Goal: Navigation & Orientation: Understand site structure

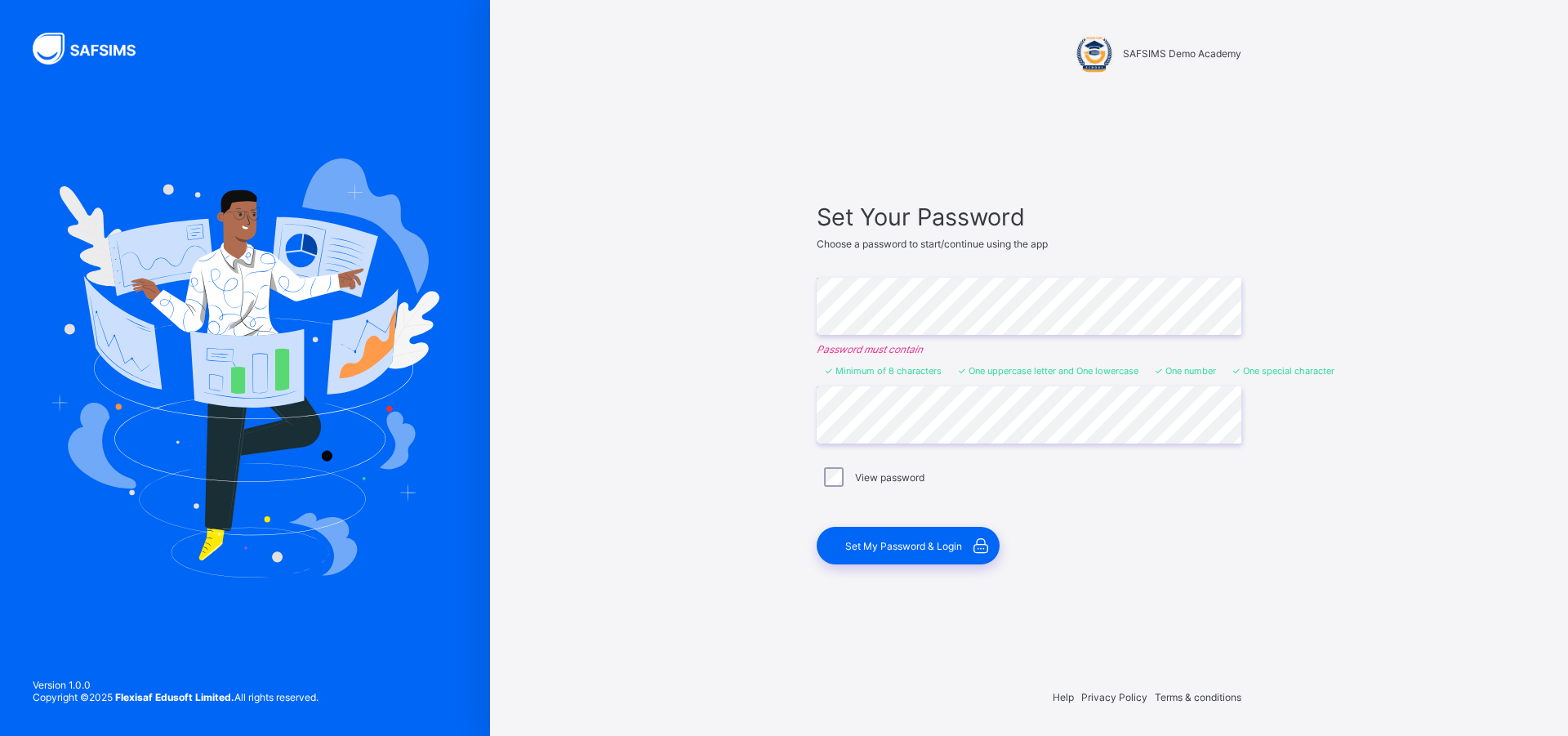
click at [866, 479] on label "View password" at bounding box center [890, 478] width 69 height 12
click at [895, 543] on span "Set My Password & Login" at bounding box center [904, 546] width 116 height 12
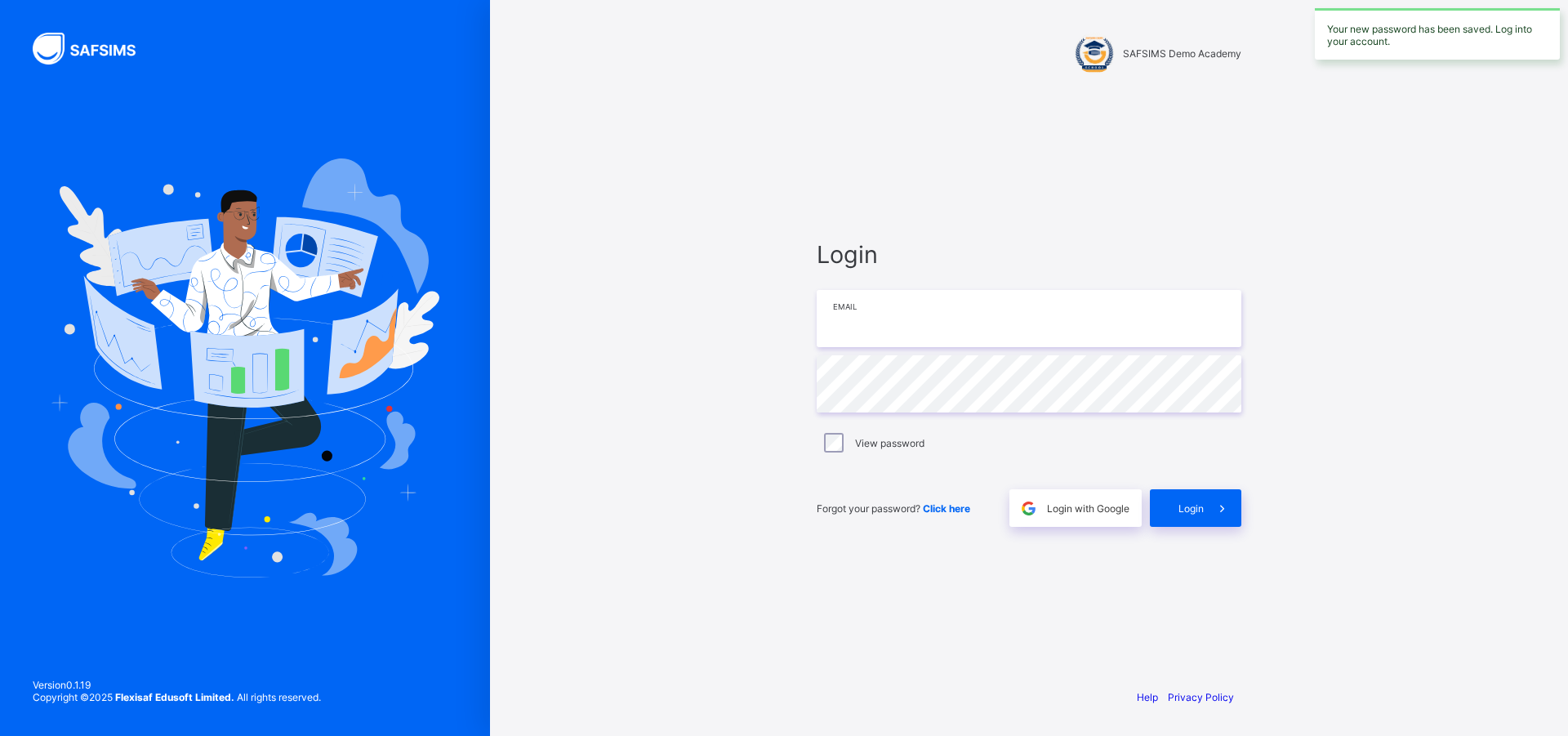
click at [967, 309] on input "email" at bounding box center [1029, 319] width 424 height 57
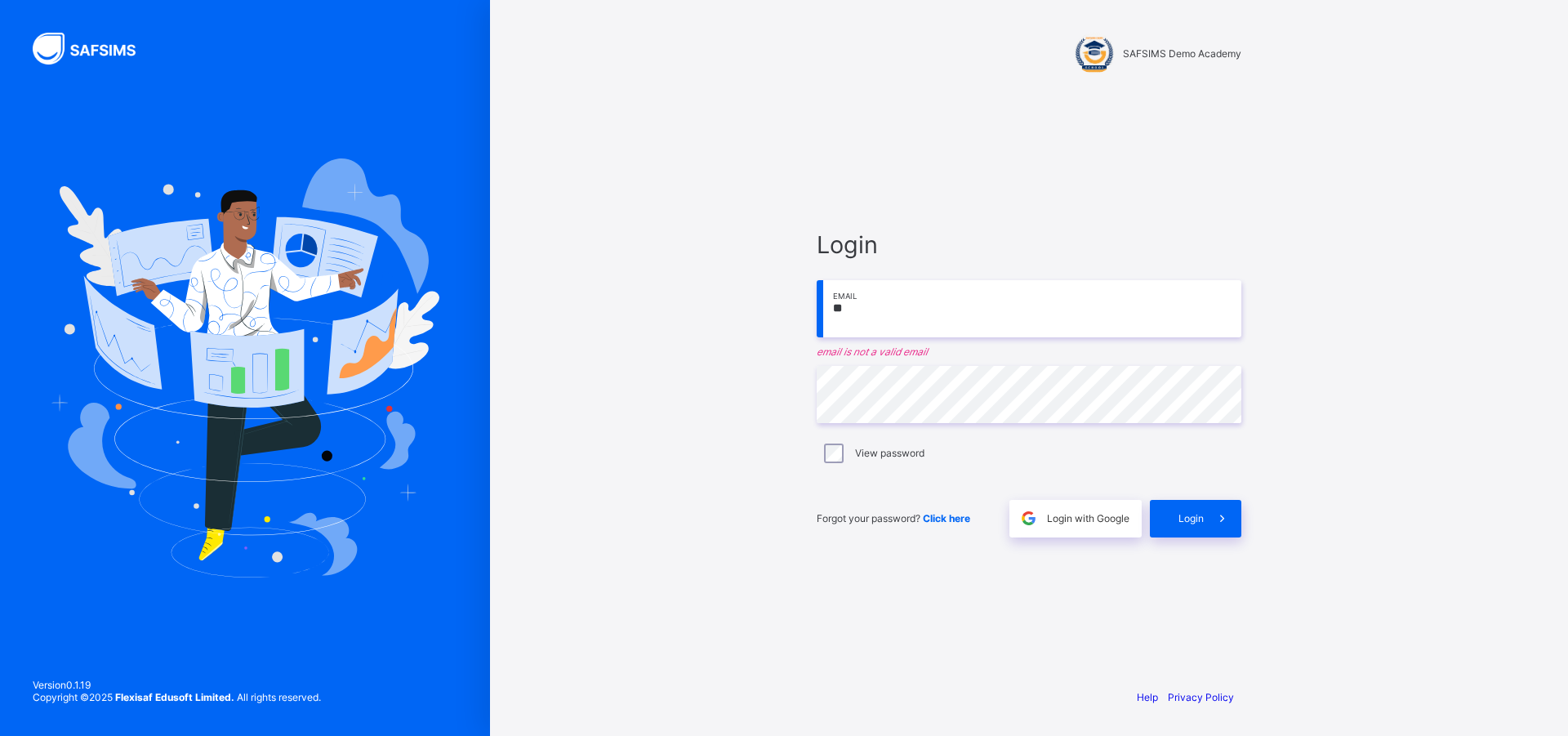
type input "*"
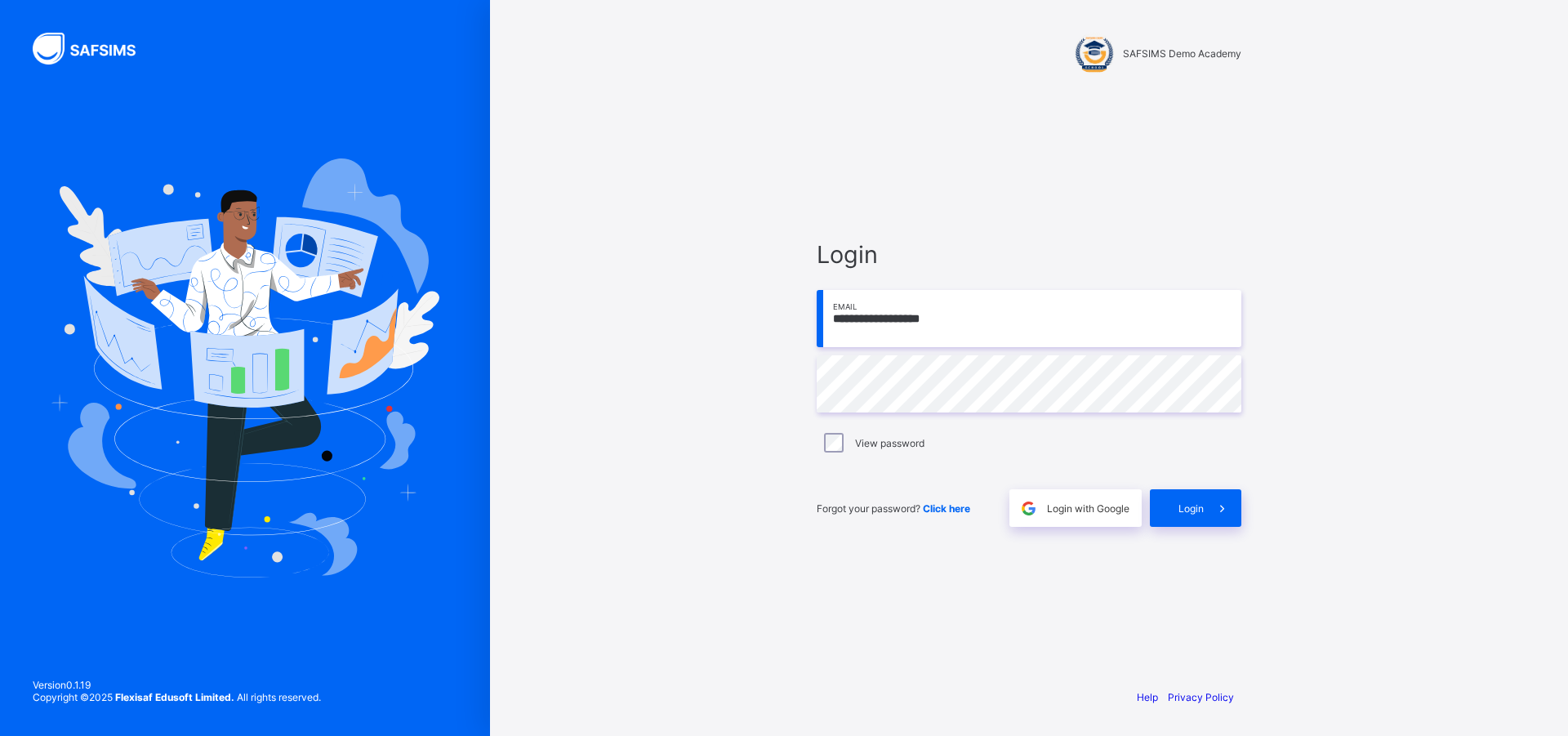
type input "**********"
paste input "**********"
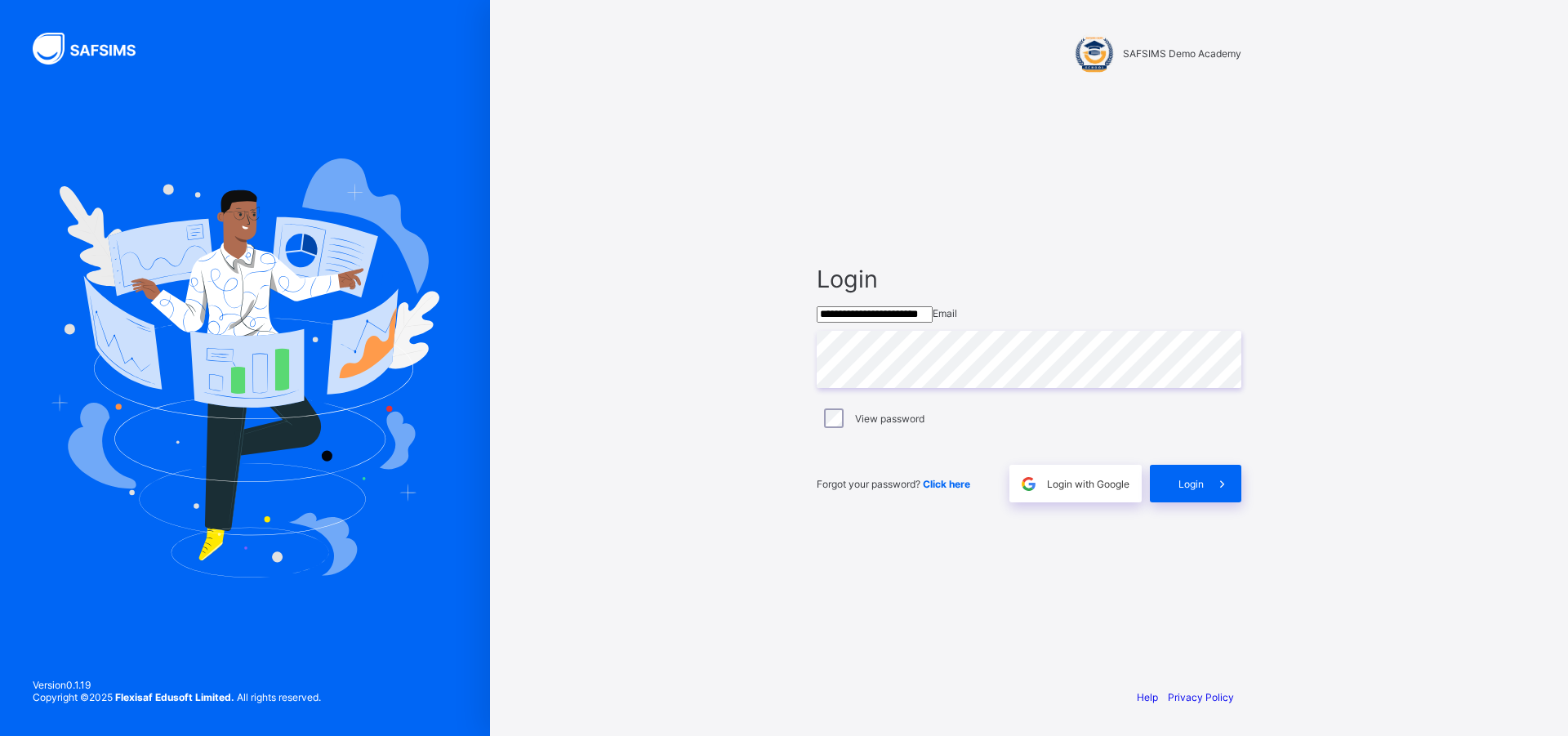
type input "**********"
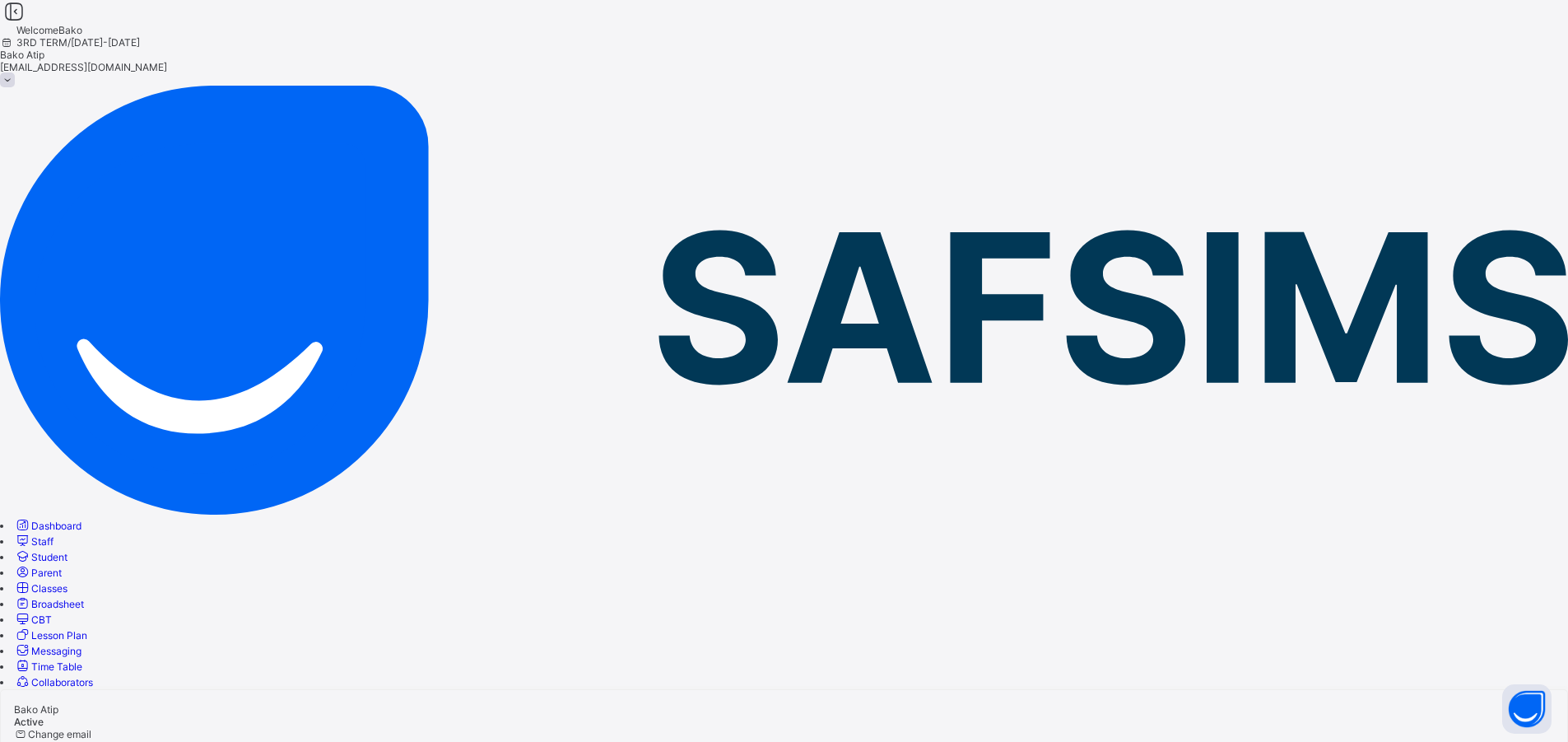
click at [78, 519] on span "Dashboard" at bounding box center [56, 525] width 50 height 12
click at [54, 535] on span "Staff" at bounding box center [42, 541] width 22 height 12
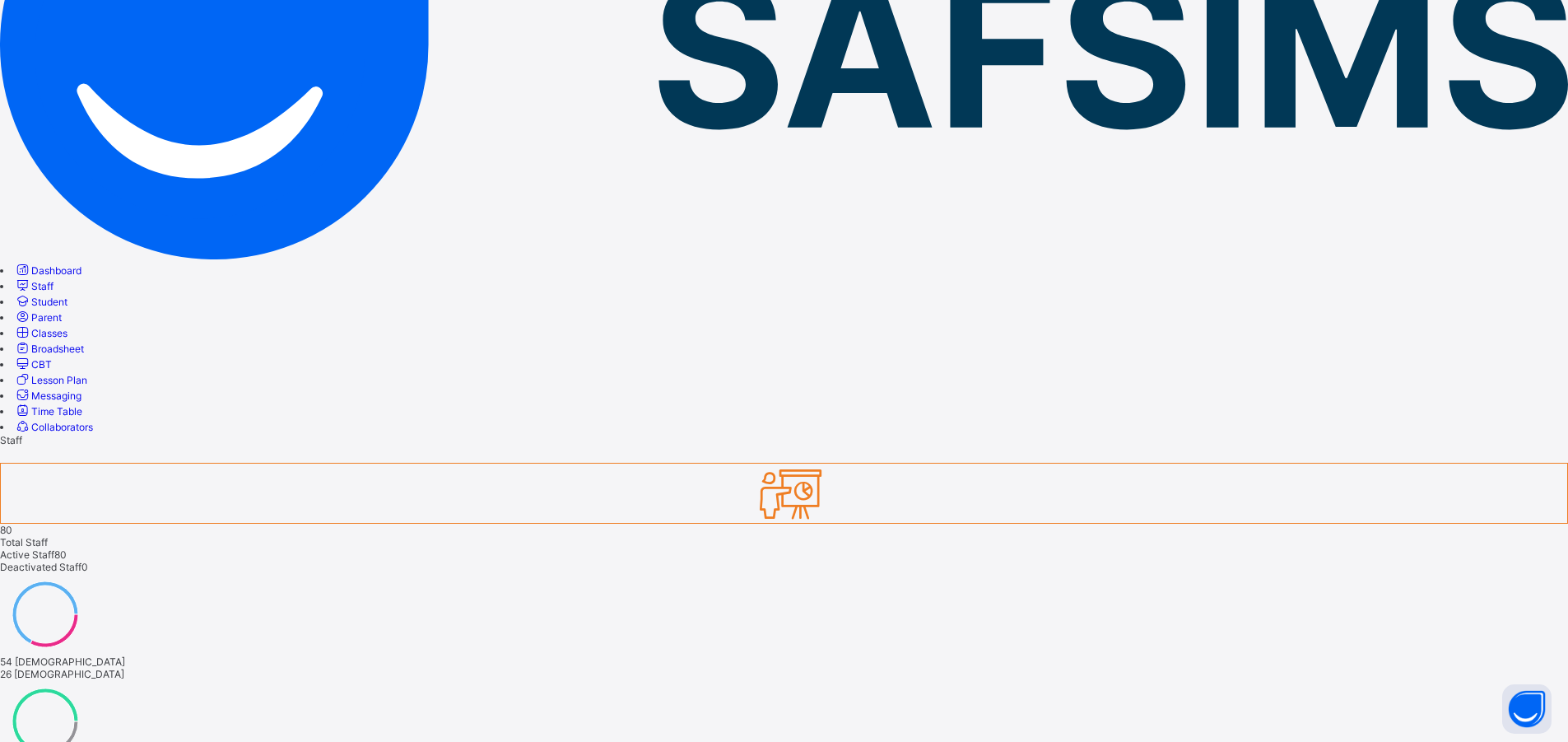
scroll to position [297, 0]
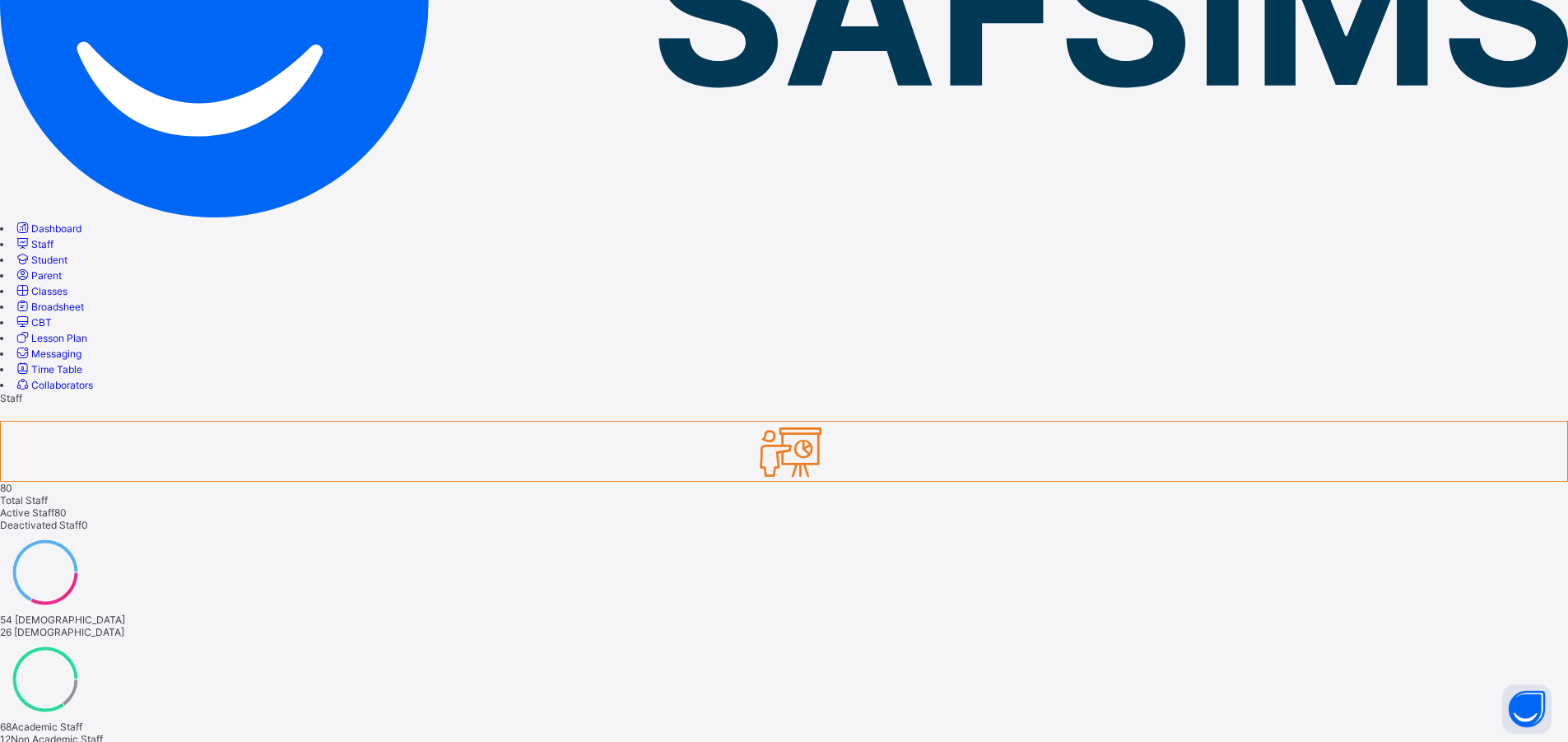
click at [104, 392] on div "Dashboard Staff Student Parent Classes Broadsheet CBT Lesson Plan Messaging Tim…" at bounding box center [784, 305] width 1568 height 172
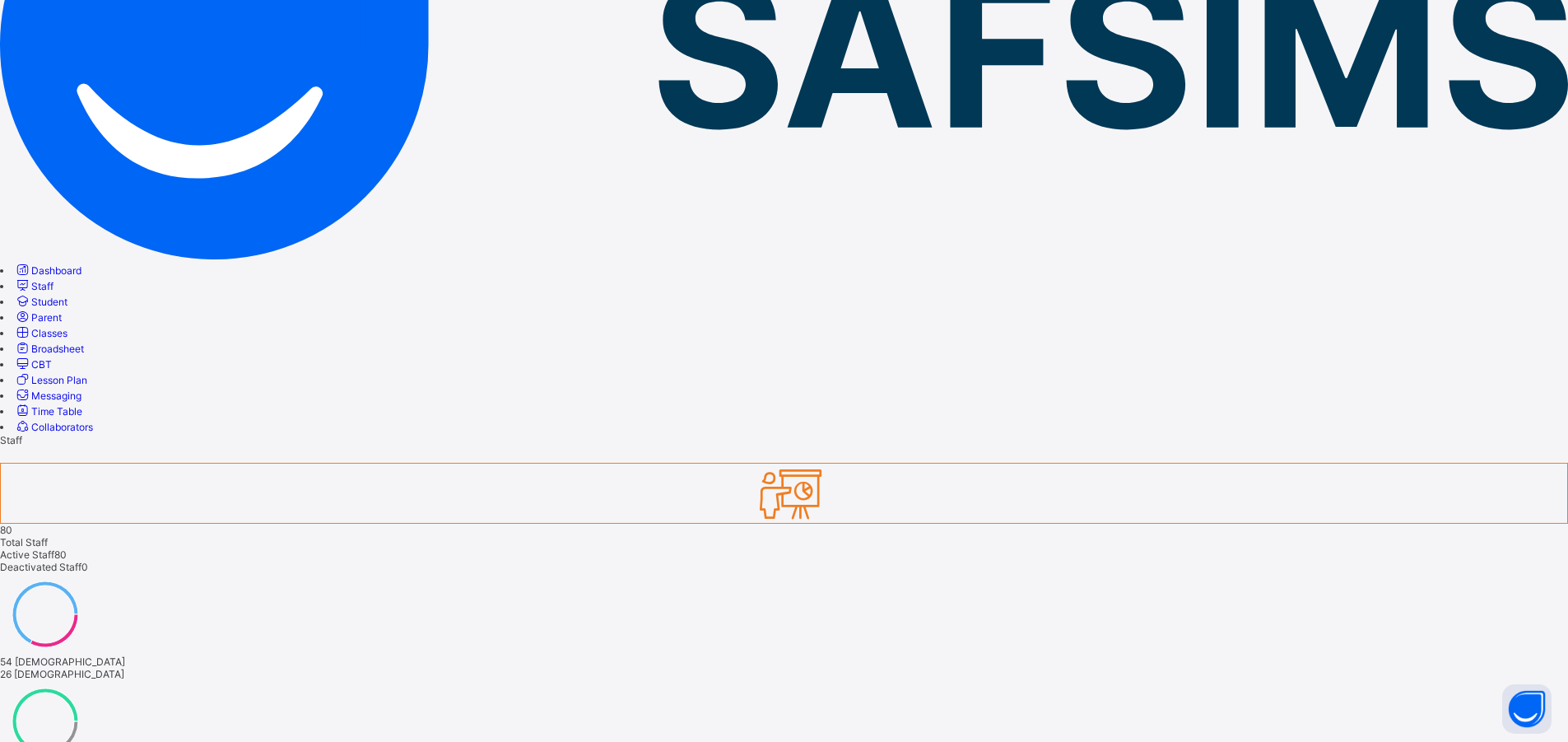
click at [68, 295] on span "Student" at bounding box center [49, 301] width 36 height 12
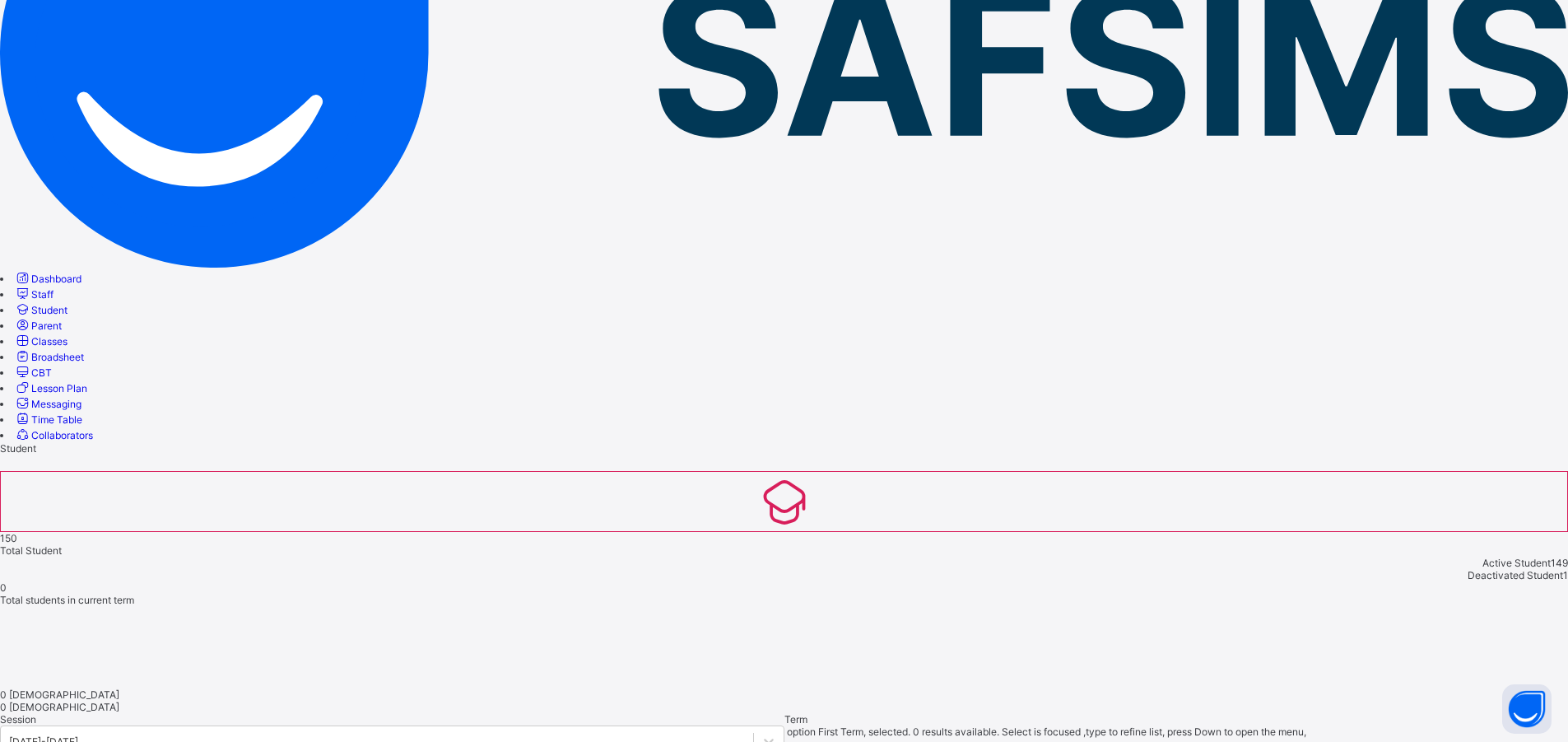
click at [68, 335] on span "Classes" at bounding box center [49, 341] width 36 height 12
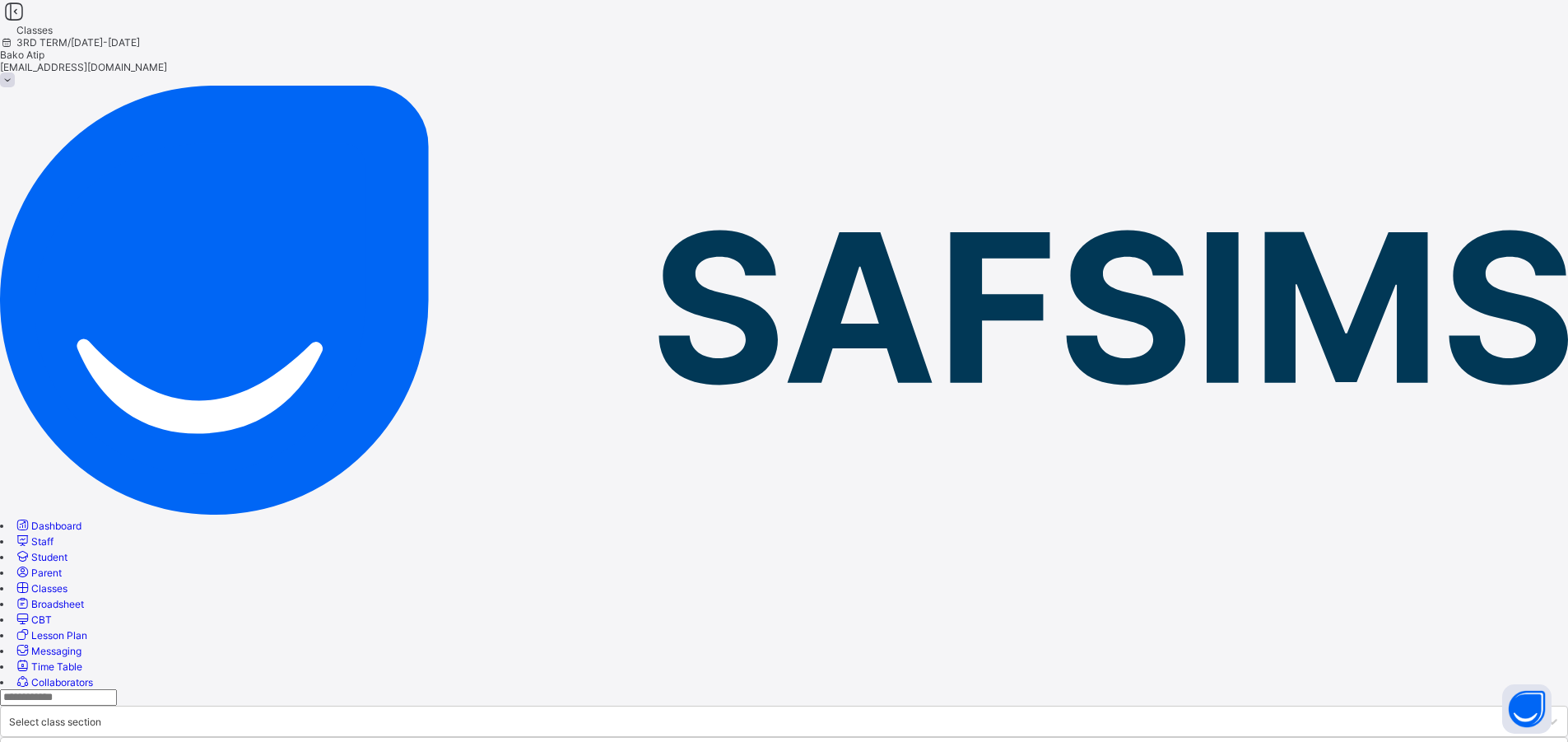
click at [83, 660] on span "Time Table" at bounding box center [56, 666] width 51 height 12
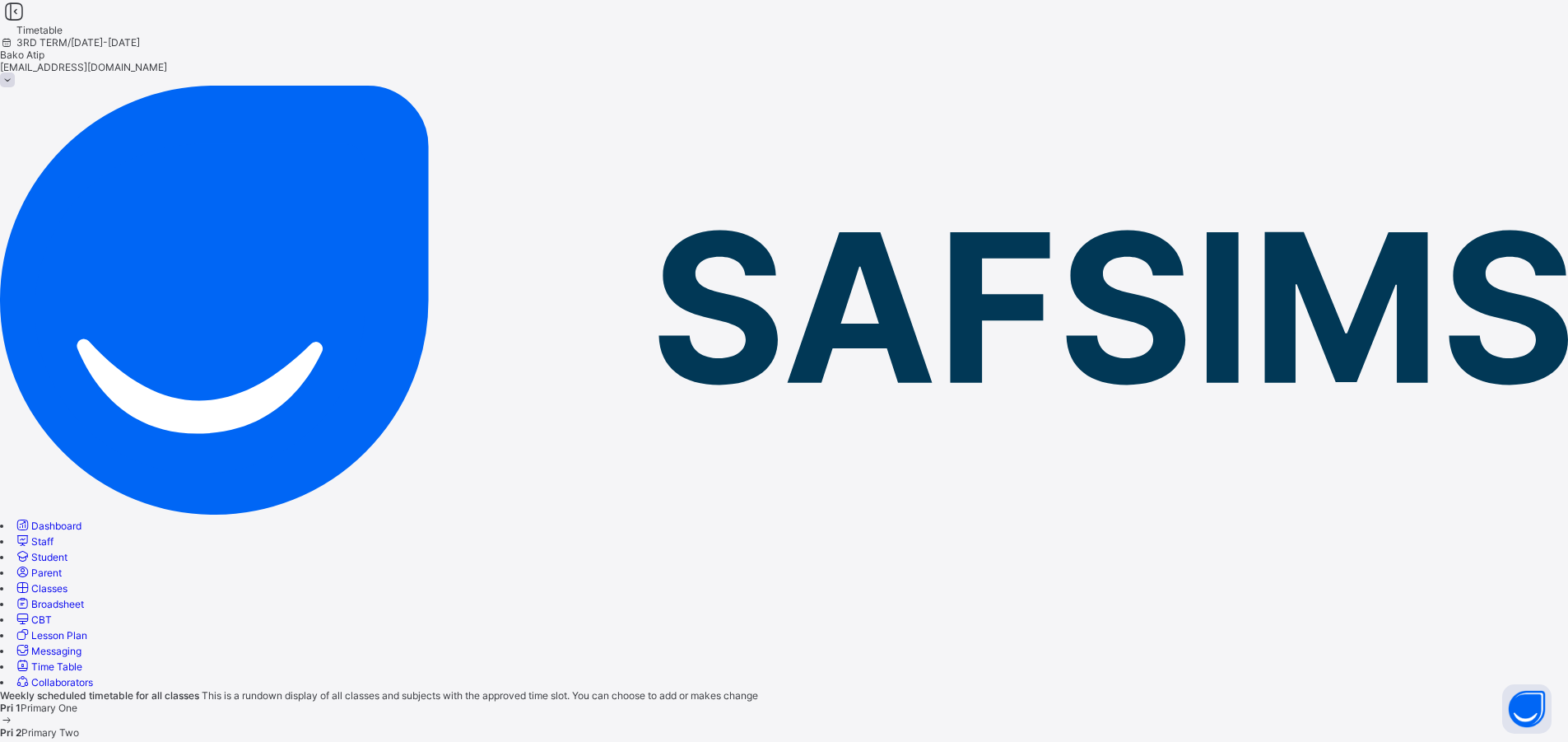
click at [82, 645] on span "Messaging" at bounding box center [56, 650] width 50 height 12
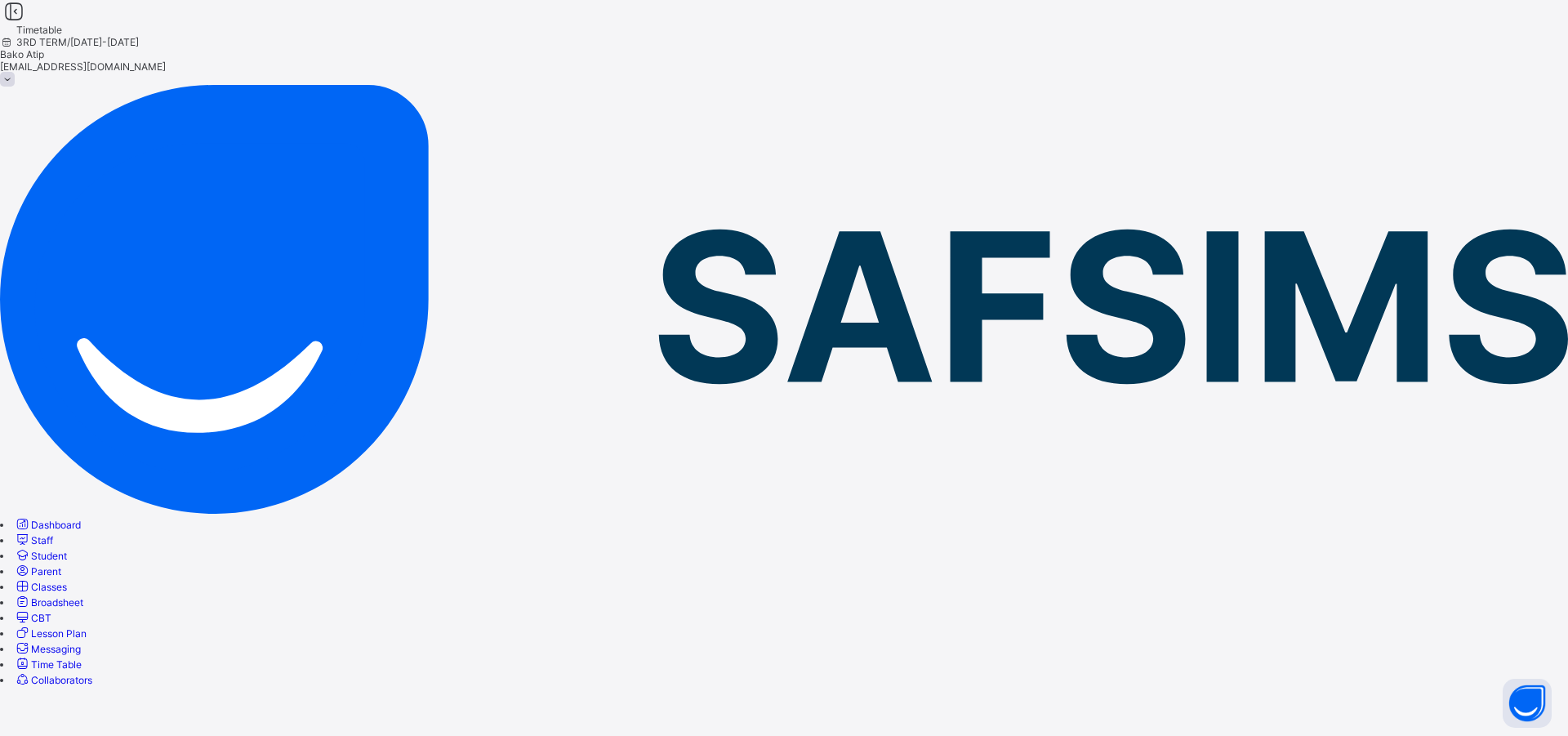
click at [87, 627] on span "Lesson Plan" at bounding box center [58, 633] width 55 height 12
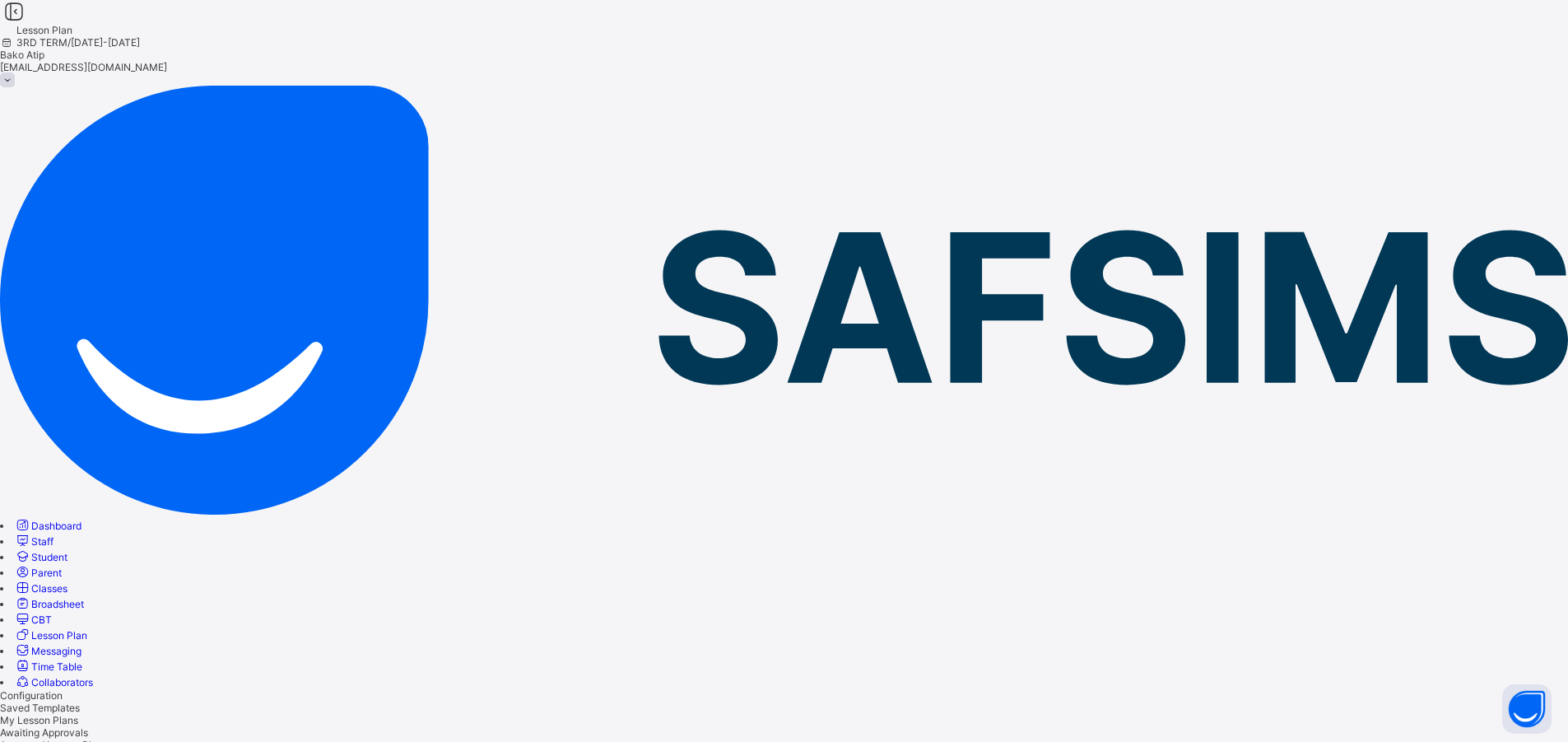
click at [82, 519] on span "Dashboard" at bounding box center [56, 525] width 50 height 12
click at [84, 598] on link "Broadsheet" at bounding box center [49, 604] width 70 height 12
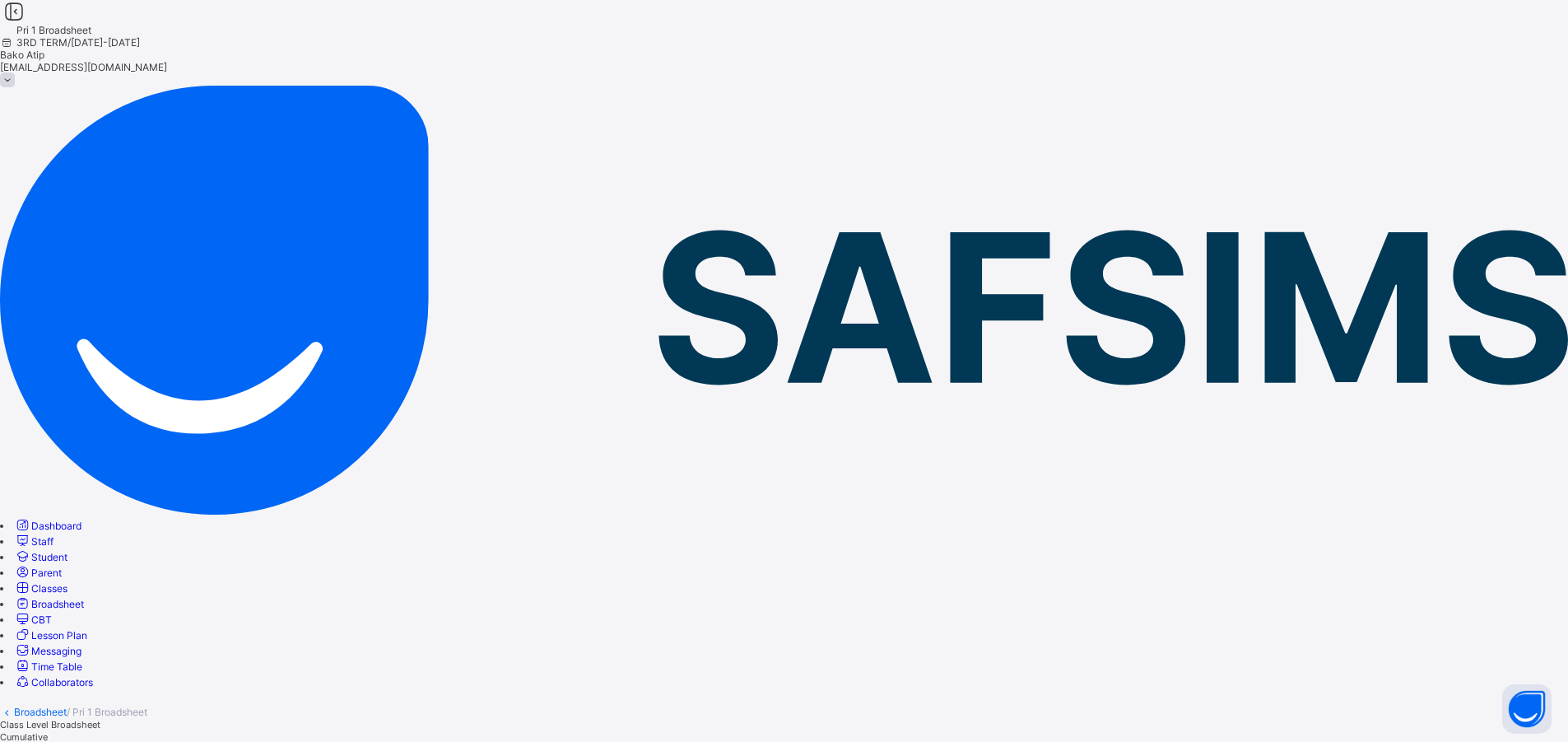
click at [123, 86] on img at bounding box center [784, 299] width 1568 height 429
